Goal: Complete application form

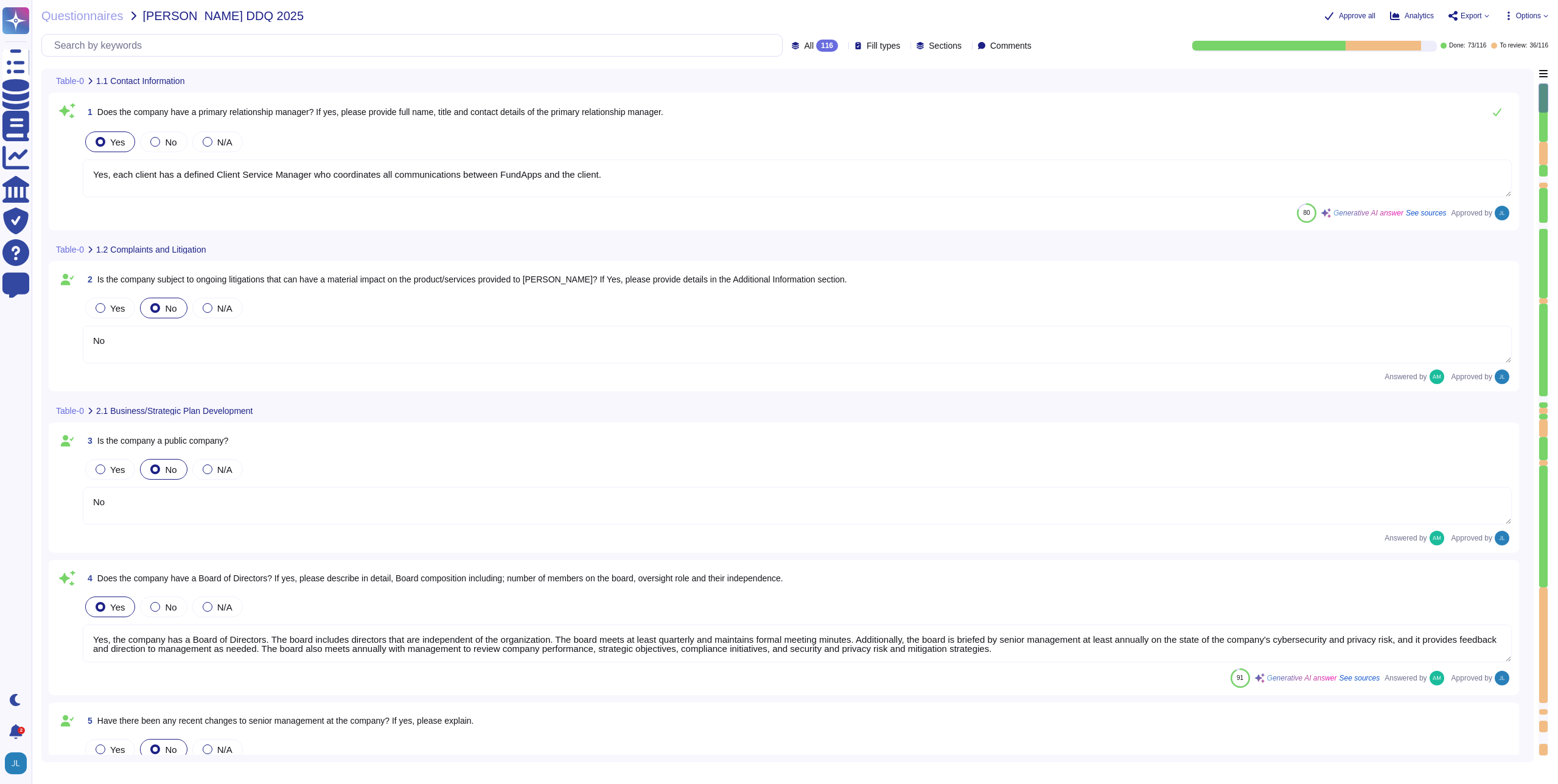
type textarea "Yes, each client has a defined Client Service Manager who coordinates all commu…"
type textarea "No"
type textarea "Yes, the company has a Board of Directors. The board includes directors that ar…"
type textarea "No"
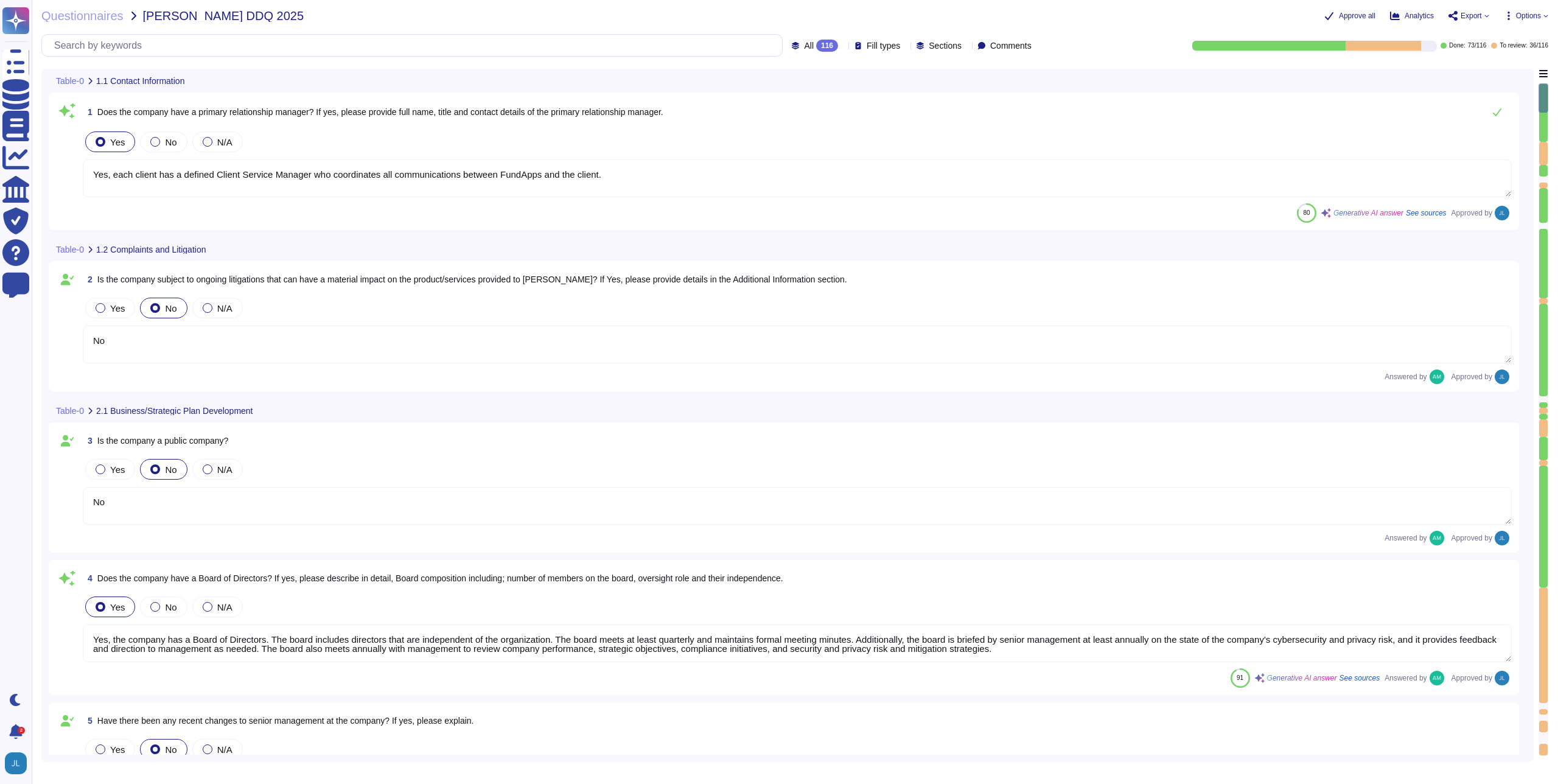
type textarea "Our CEO - [PERSON_NAME]"
type textarea "The board of directors plays a significant role in the company's strategic over…"
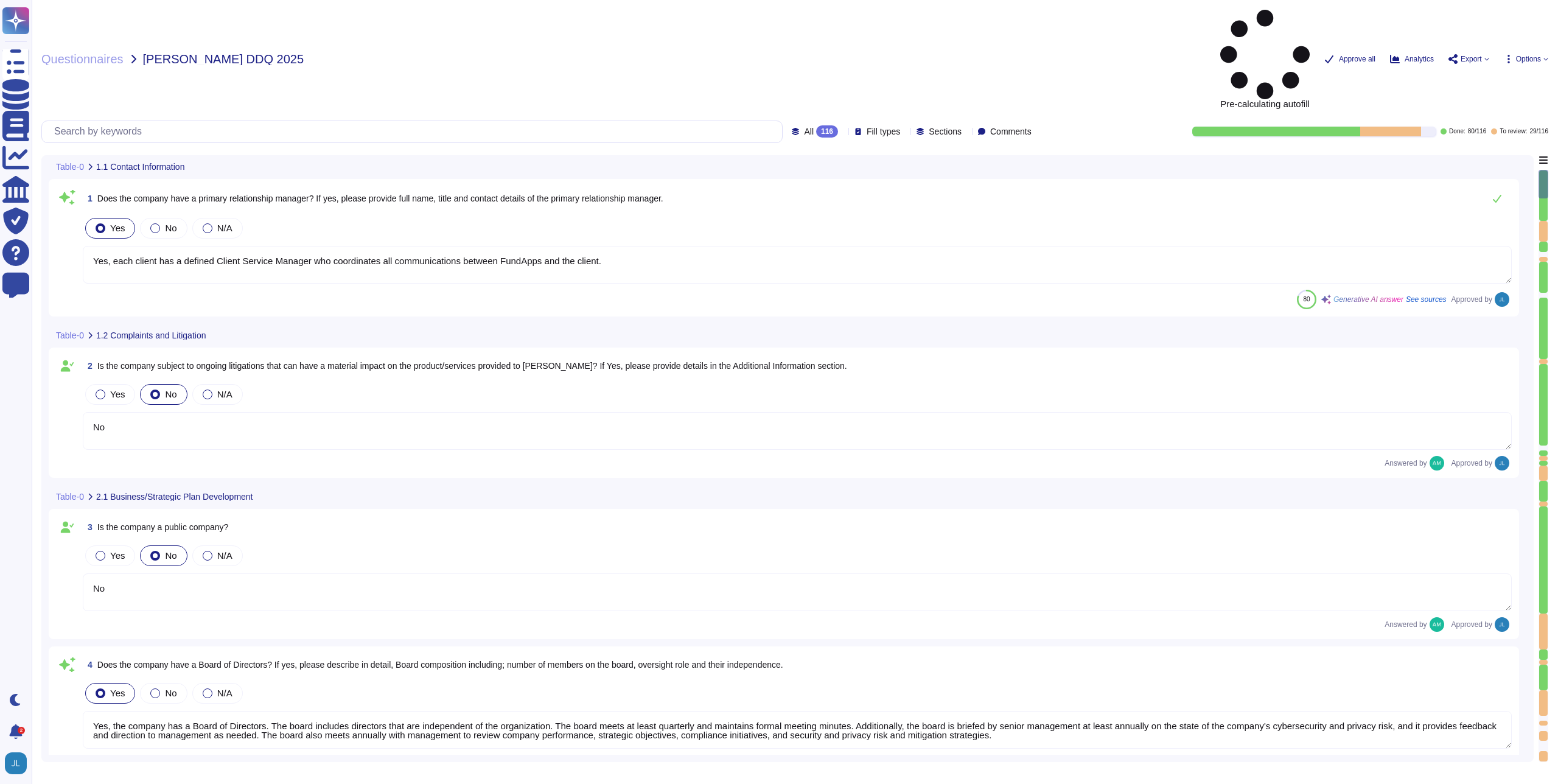
type textarea "Yes, each client has a defined Client Service Manager who coordinates all commu…"
type textarea "No"
type textarea "Yes, the company has a Board of Directors. The board includes directors that ar…"
type textarea "No"
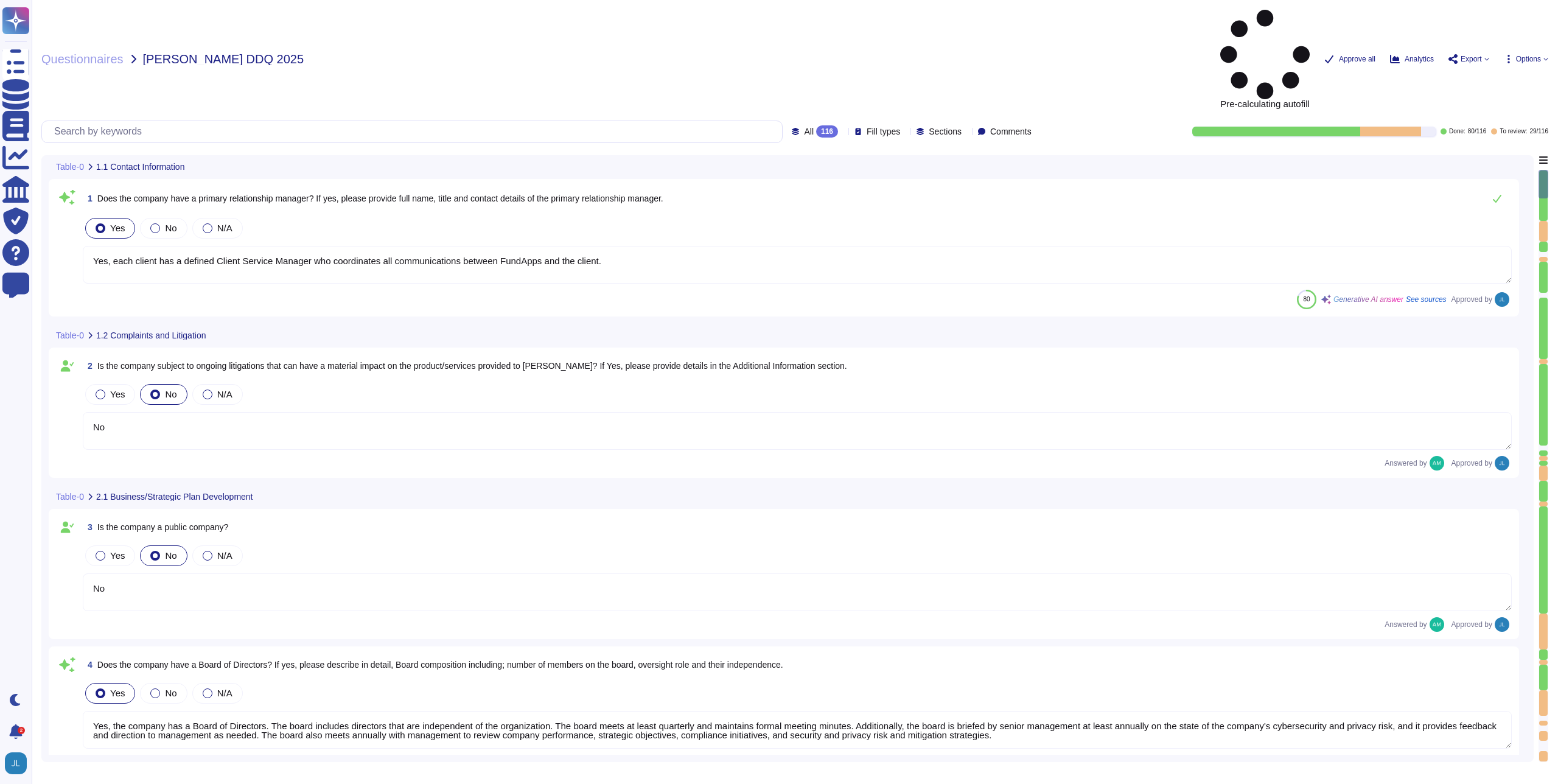
type textarea "Our CEO - [PERSON_NAME]"
type textarea "The board of directors plays a significant role in the company's strategic over…"
type textarea "Yes, each client has a defined Client Service Manager who coordinates all commu…"
type textarea "No"
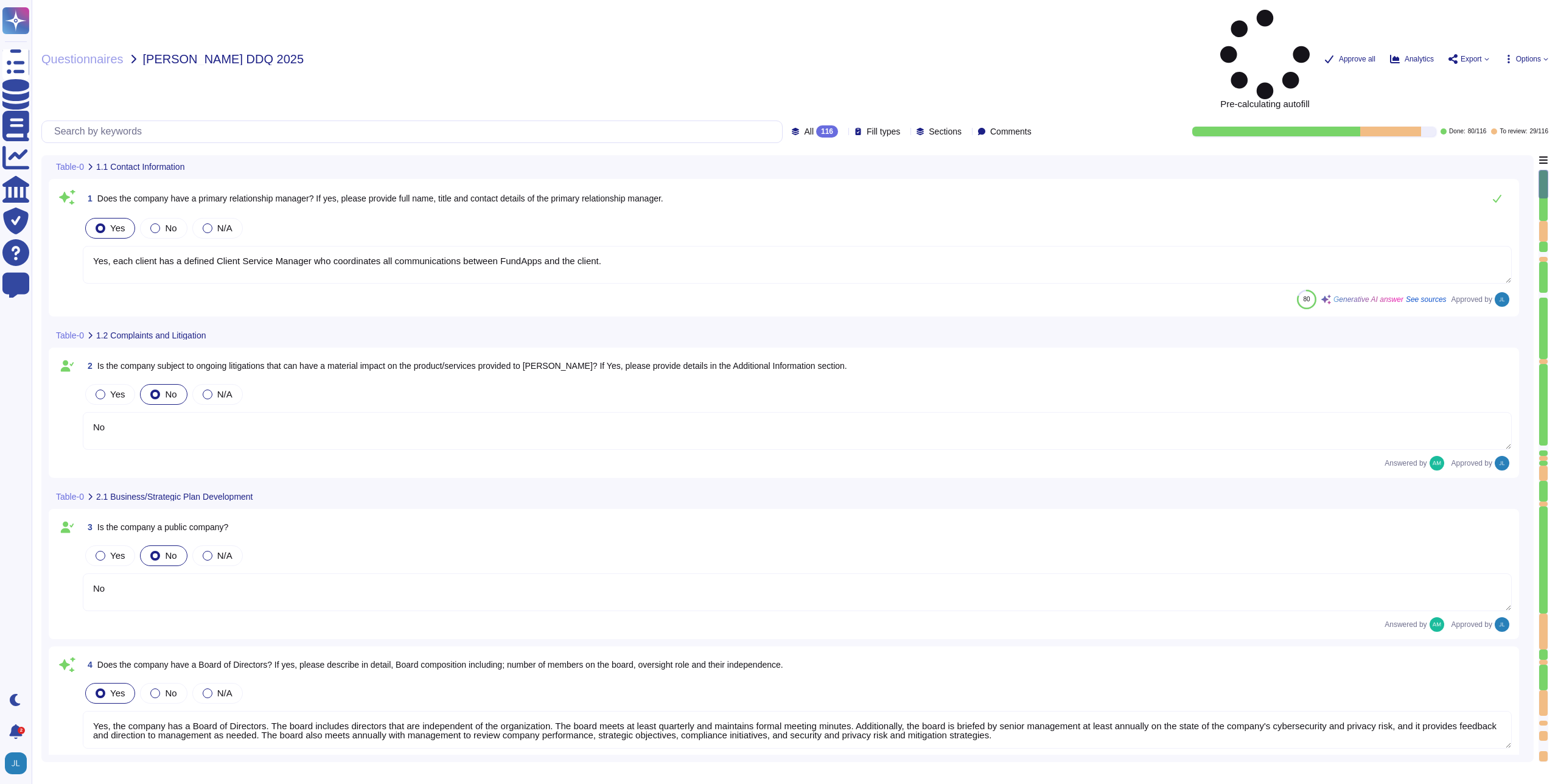
type textarea "Yes, the company has a Board of Directors. The board includes directors that ar…"
type textarea "No"
type textarea "Our CEO - [PERSON_NAME]"
type textarea "The board of directors plays a significant role in the company's strategic over…"
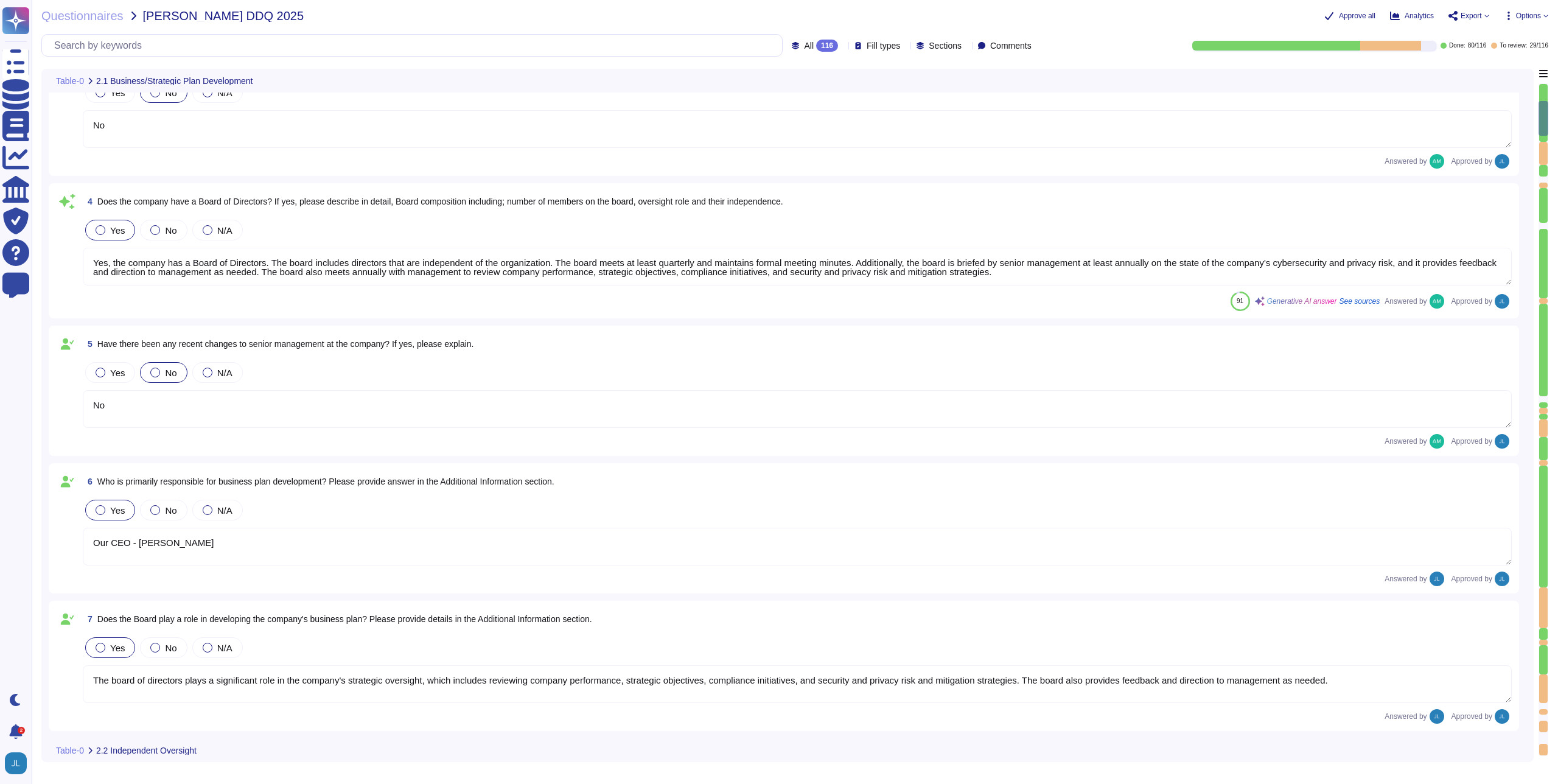
type textarea "FundApps' financial statements are publicly available on Companies House"
type textarea "FundApps mandates a third-party financial auditor to review its financial state…"
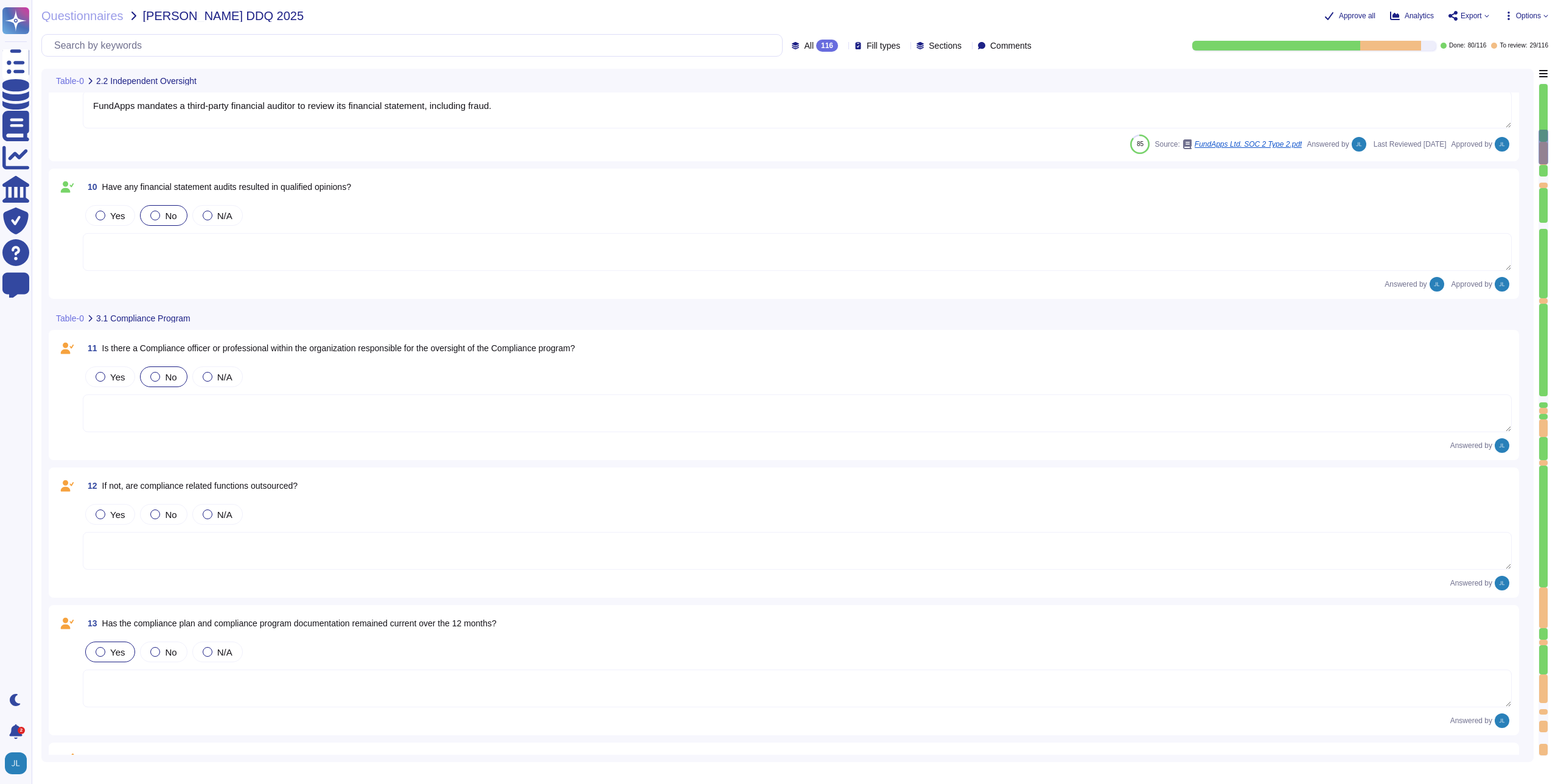
type textarea "System’s (ISMS) clauses and controls are scheduled and performed as part of an …"
type textarea "Yes, FundApps has a defined Code of Conduct, which is signed off annually by th…"
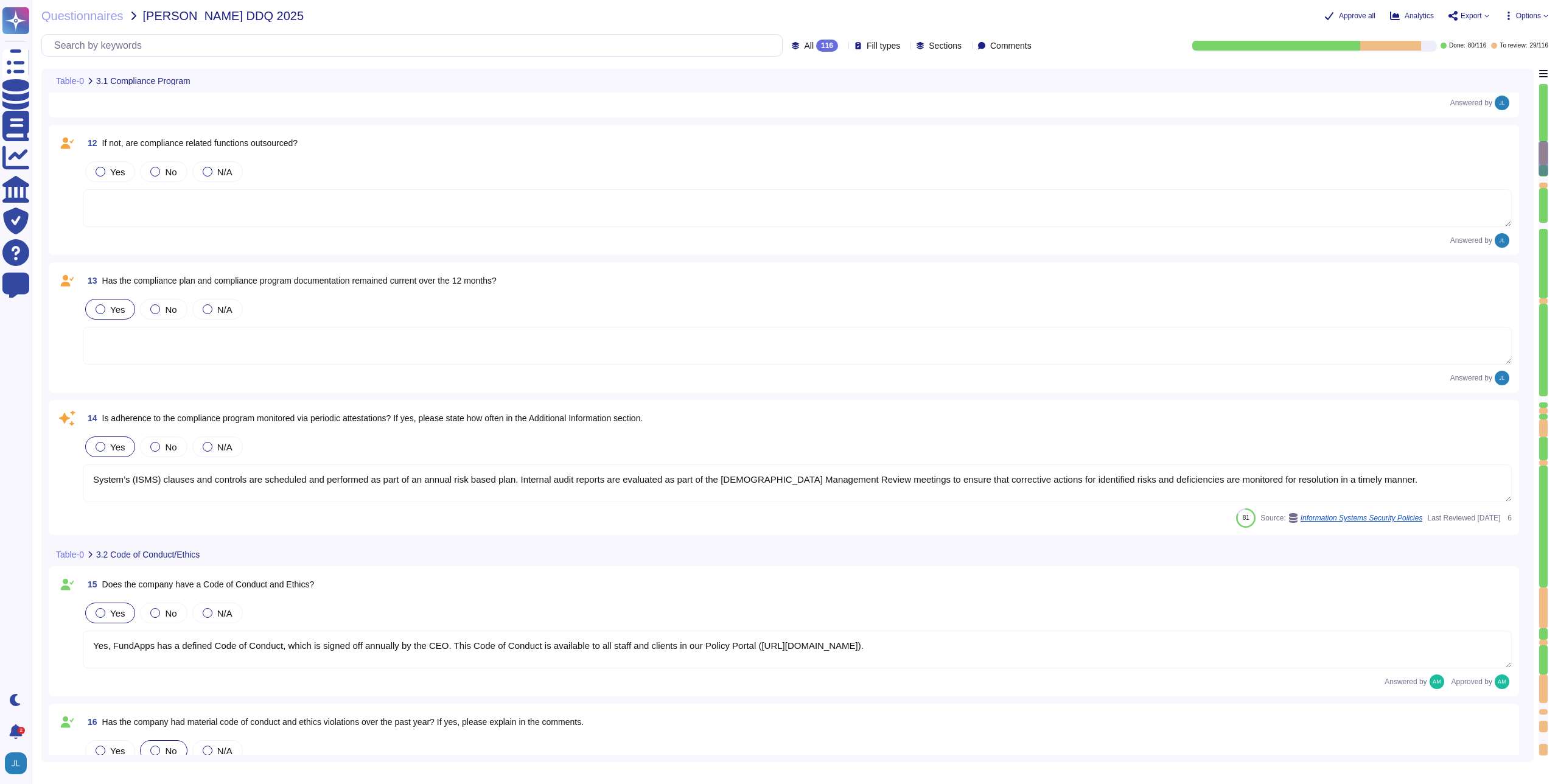
type textarea "All new employees receive security training, and existing employees undergo ann…"
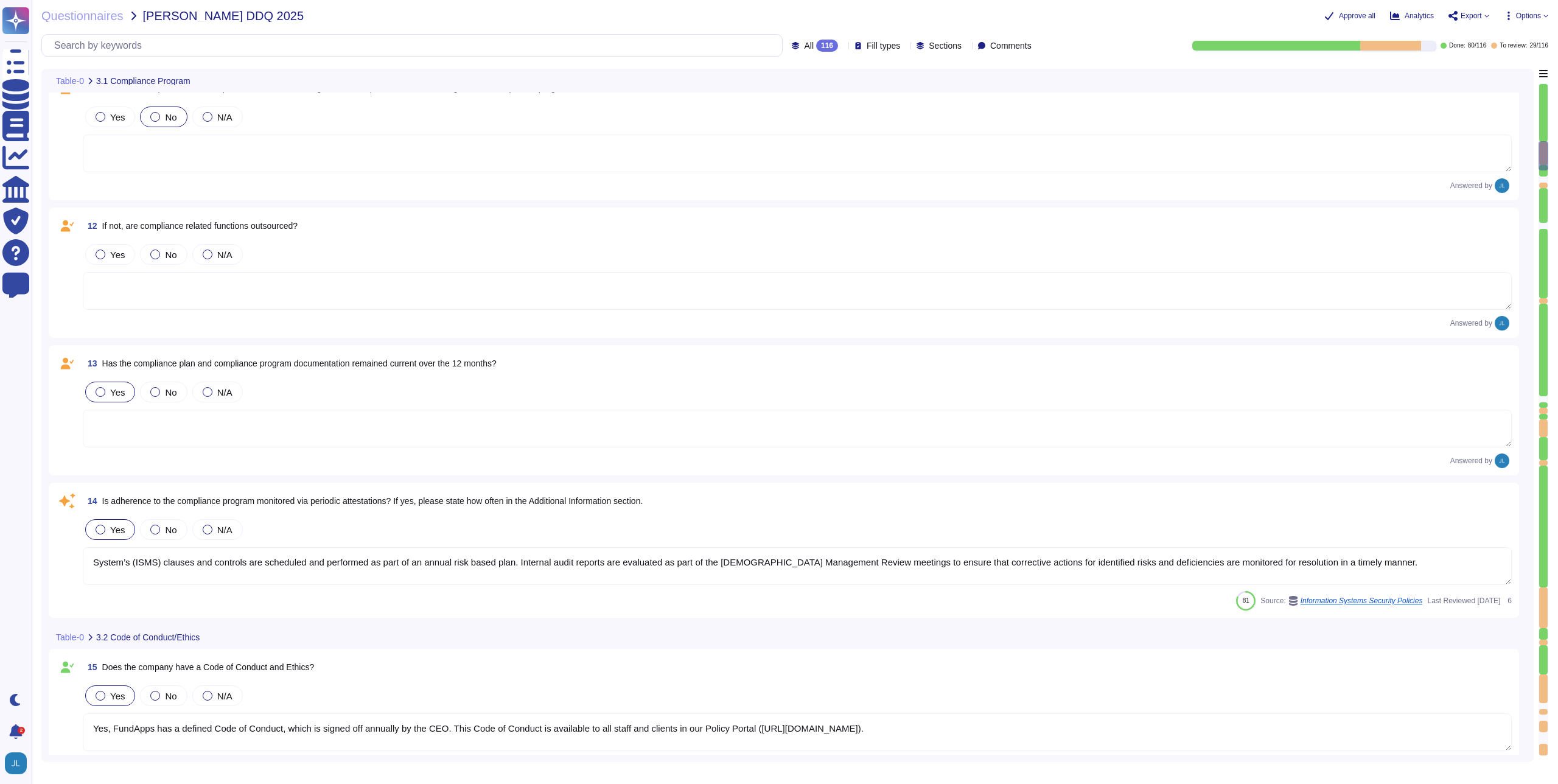
scroll to position [1427, 0]
